Goal: Find specific page/section: Find specific page/section

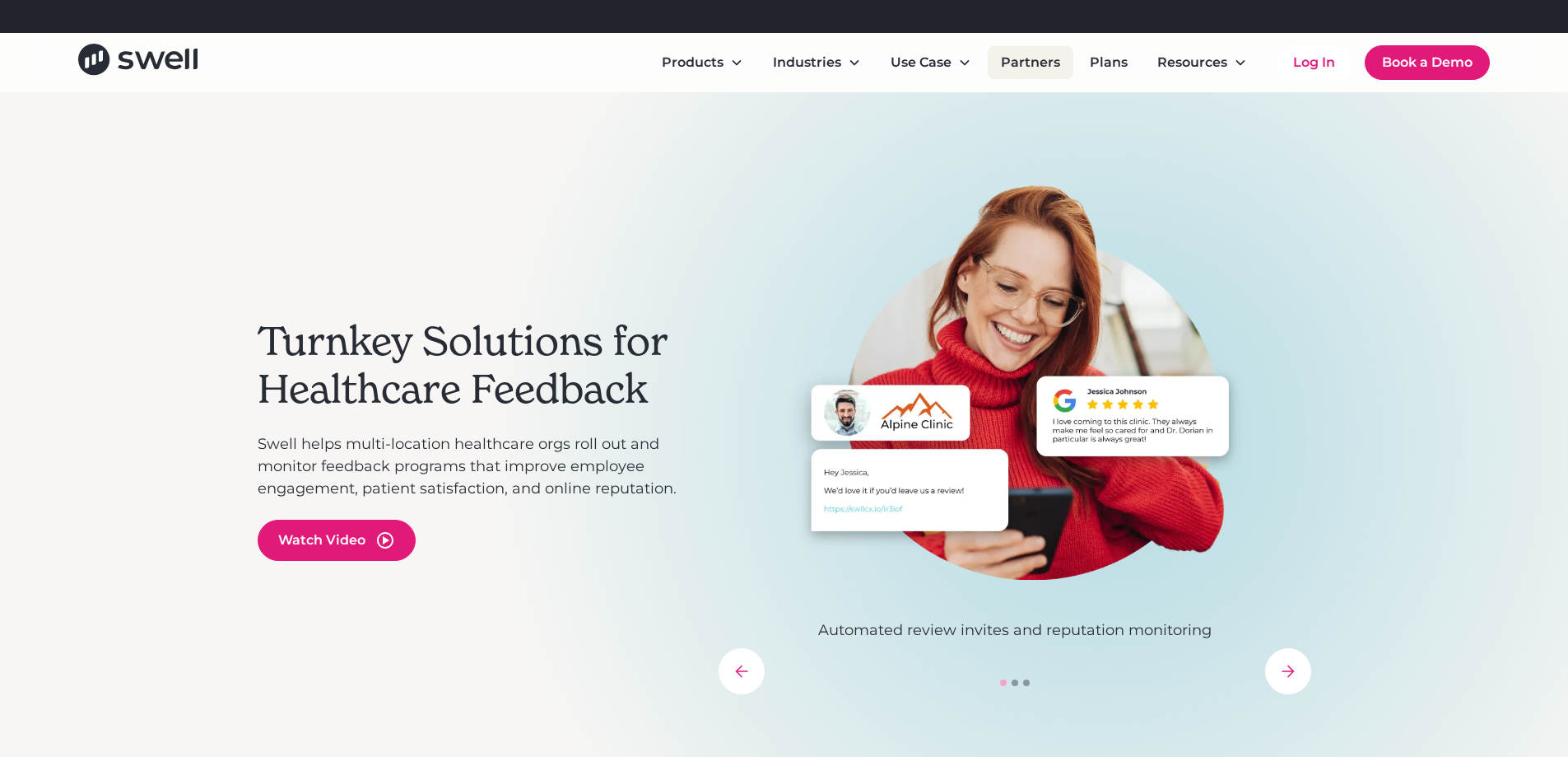
click at [1044, 61] on link "Partners" at bounding box center [1030, 62] width 86 height 33
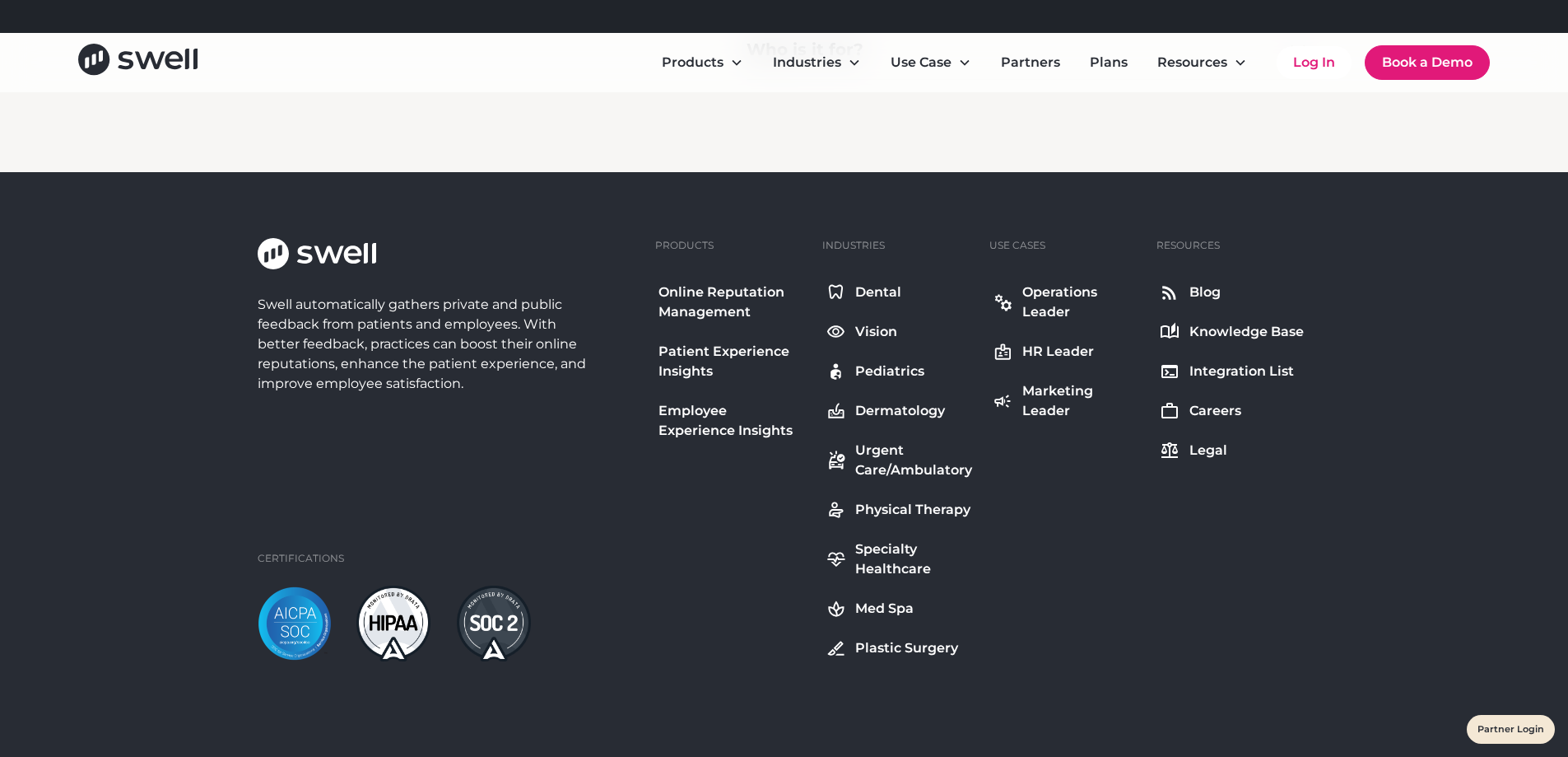
scroll to position [1071, 0]
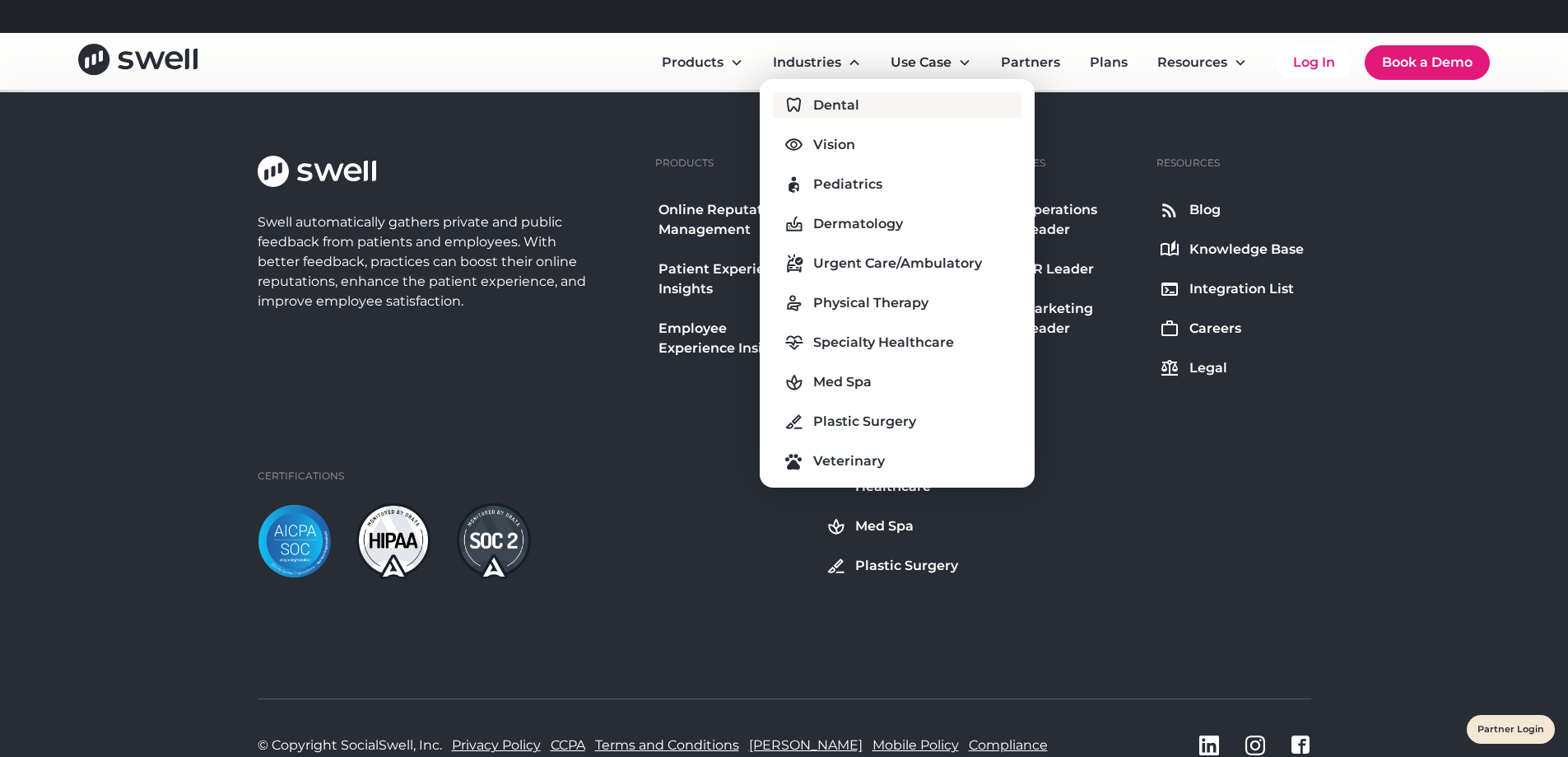
click at [826, 106] on div "Dental" at bounding box center [837, 105] width 46 height 20
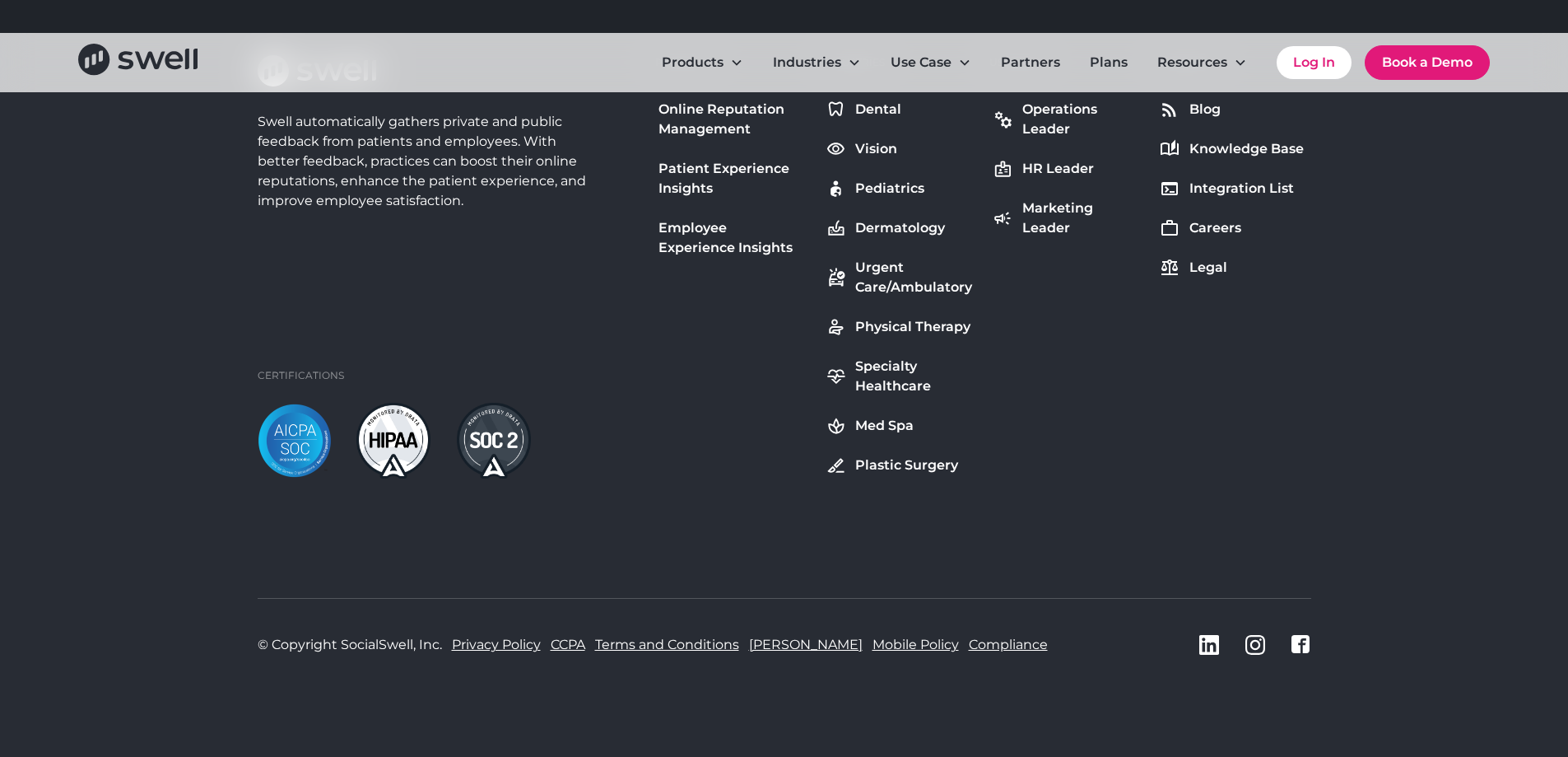
scroll to position [6453, 0]
